Goal: Find contact information: Find contact information

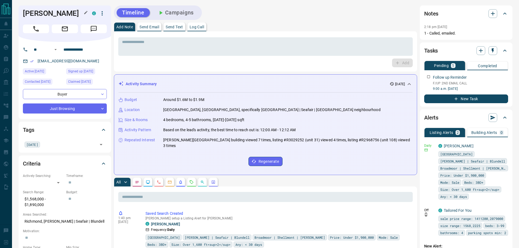
click at [47, 11] on h1 "[PERSON_NAME]" at bounding box center [53, 13] width 61 height 9
copy div "[PERSON_NAME]"
drag, startPoint x: 97, startPoint y: 49, endPoint x: 59, endPoint y: 49, distance: 38.1
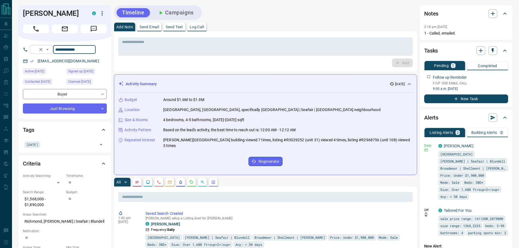
click at [59, 49] on div "**********" at bounding box center [63, 49] width 66 height 9
drag, startPoint x: 93, startPoint y: 63, endPoint x: 36, endPoint y: 61, distance: 56.7
click at [36, 61] on div "[EMAIL_ADDRESS][DOMAIN_NAME]" at bounding box center [65, 61] width 84 height 9
copy link "[EMAIL_ADDRESS][DOMAIN_NAME]"
drag, startPoint x: 94, startPoint y: 49, endPoint x: 62, endPoint y: 52, distance: 31.7
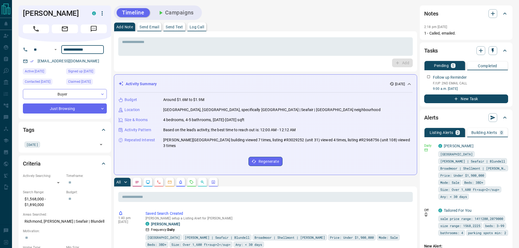
click at [62, 52] on input "**********" at bounding box center [82, 49] width 42 height 9
click at [45, 200] on p "$1,568,000 - $1,890,000" at bounding box center [43, 202] width 41 height 15
copy p "$1,568,000 - $1,890,000"
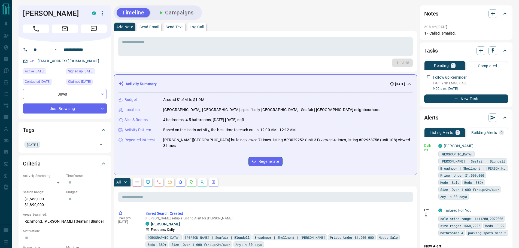
click at [60, 220] on p "Richmond, [PERSON_NAME] | Seafair | Blundell" at bounding box center [65, 221] width 84 height 9
copy p "Richmond, [PERSON_NAME] | Seafair | Blundell"
